Goal: Task Accomplishment & Management: Complete application form

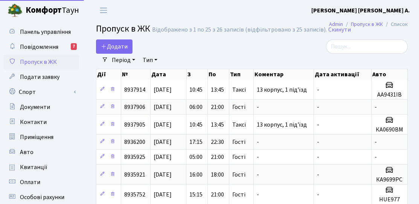
select select "25"
click at [117, 43] on span "Додати" at bounding box center [114, 47] width 27 height 8
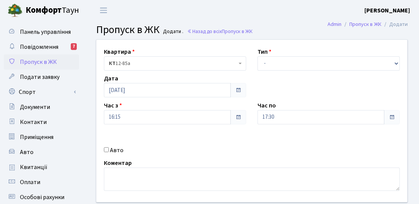
click at [104, 151] on input "Авто" at bounding box center [106, 150] width 5 height 5
checkbox input "true"
click at [277, 65] on select "- Доставка Таксі Гості Сервіс" at bounding box center [328, 63] width 142 height 14
select select "3"
click at [257, 56] on select "- Доставка Таксі Гості Сервіс" at bounding box center [328, 63] width 142 height 14
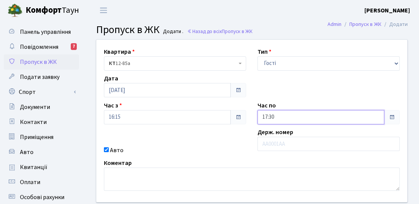
click at [277, 113] on input "17:30" at bounding box center [320, 117] width 127 height 14
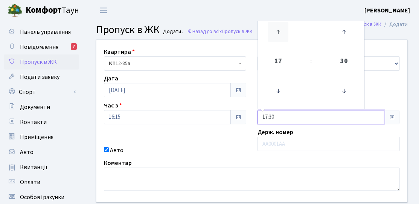
click at [272, 33] on icon at bounding box center [278, 32] width 20 height 20
type input "18:30"
click at [234, 137] on div "Квартира <b>КТ</b>&nbsp;&nbsp;&nbsp;&nbsp;12-85а КТ 12-85а Тип - Доставка Таксі…" at bounding box center [252, 121] width 322 height 163
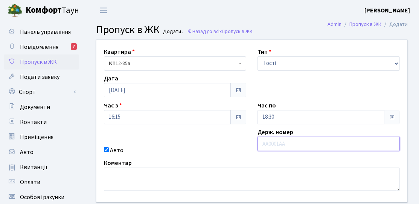
click at [274, 138] on input "text" at bounding box center [328, 144] width 142 height 14
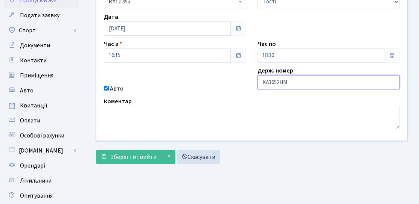
scroll to position [75, 0]
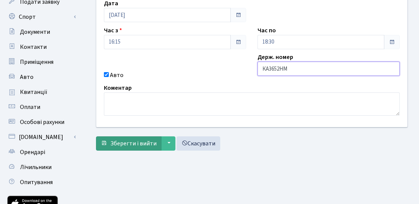
type input "КА3652НМ"
click at [146, 143] on span "Зберегти і вийти" at bounding box center [133, 144] width 46 height 8
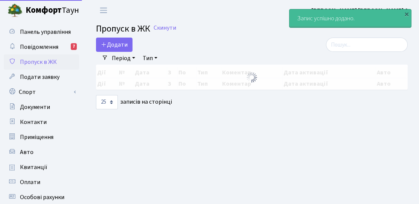
select select "25"
